Goal: Browse casually: Explore the website without a specific task or goal

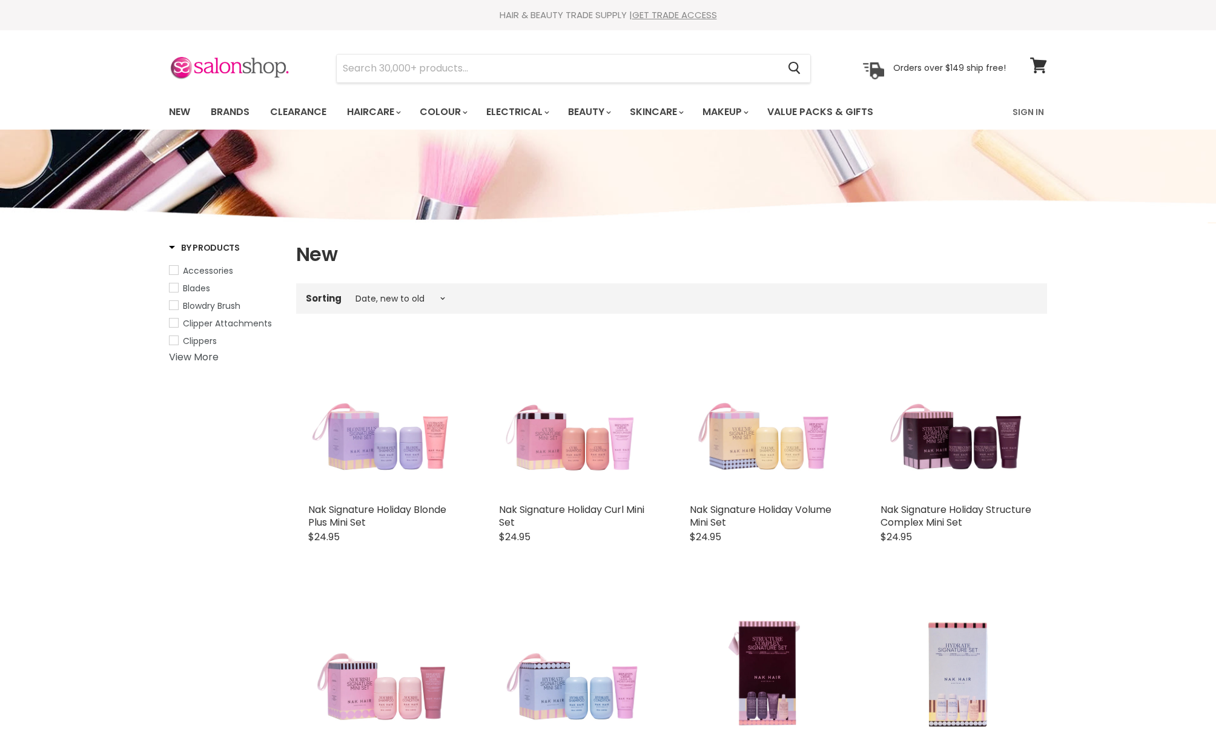
select select "created-descending"
click at [244, 105] on link "Brands" at bounding box center [230, 111] width 57 height 25
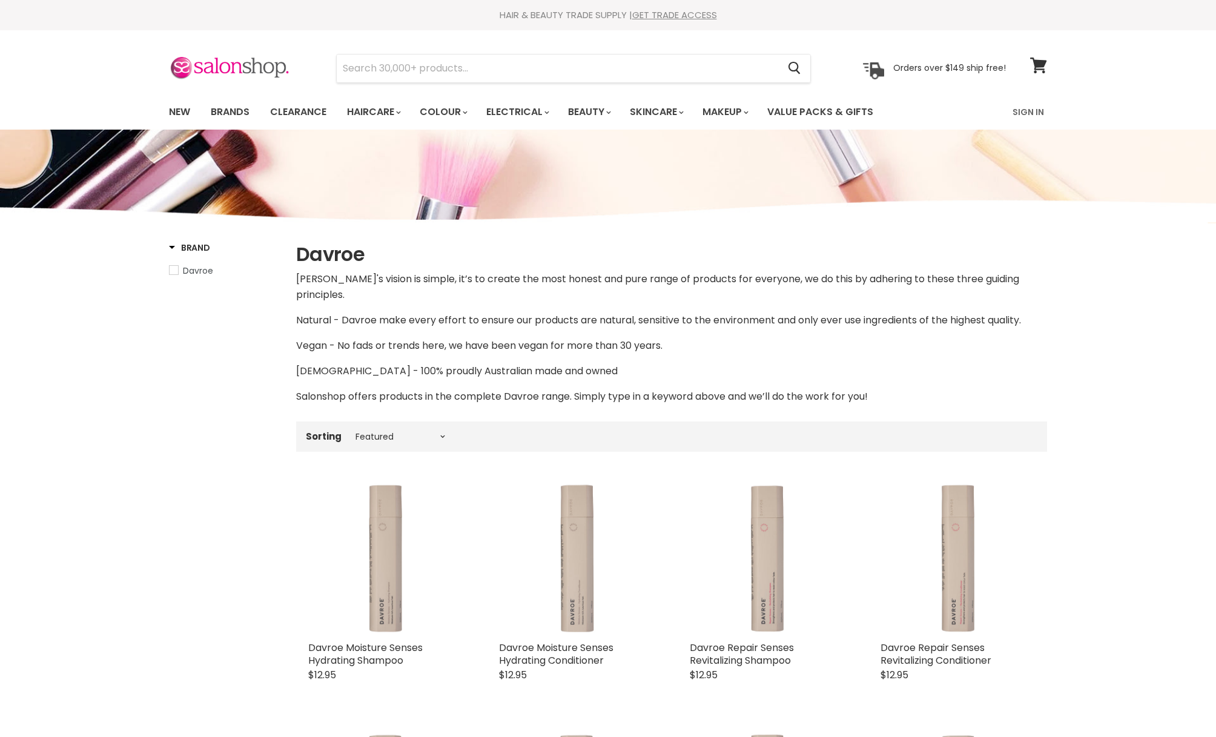
select select "manual"
drag, startPoint x: 182, startPoint y: 112, endPoint x: 189, endPoint y: 81, distance: 32.2
click at [182, 112] on link "New" at bounding box center [179, 111] width 39 height 25
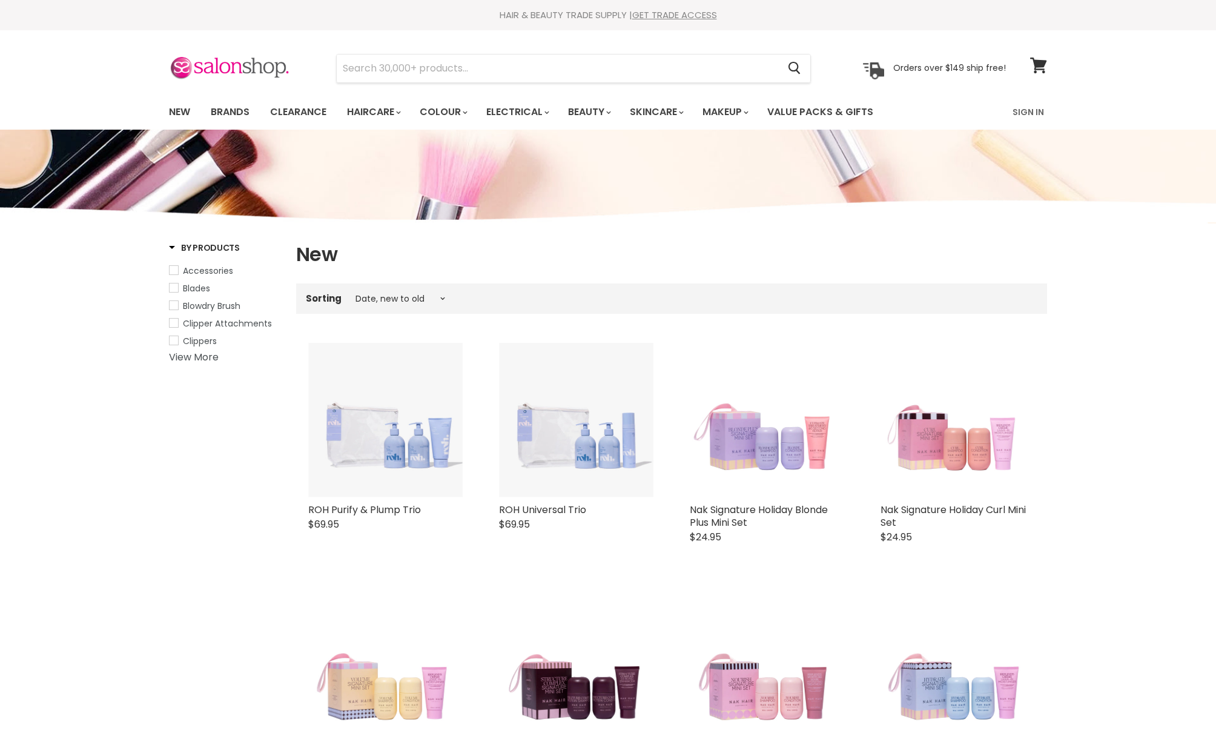
select select "created-descending"
